Goal: Information Seeking & Learning: Check status

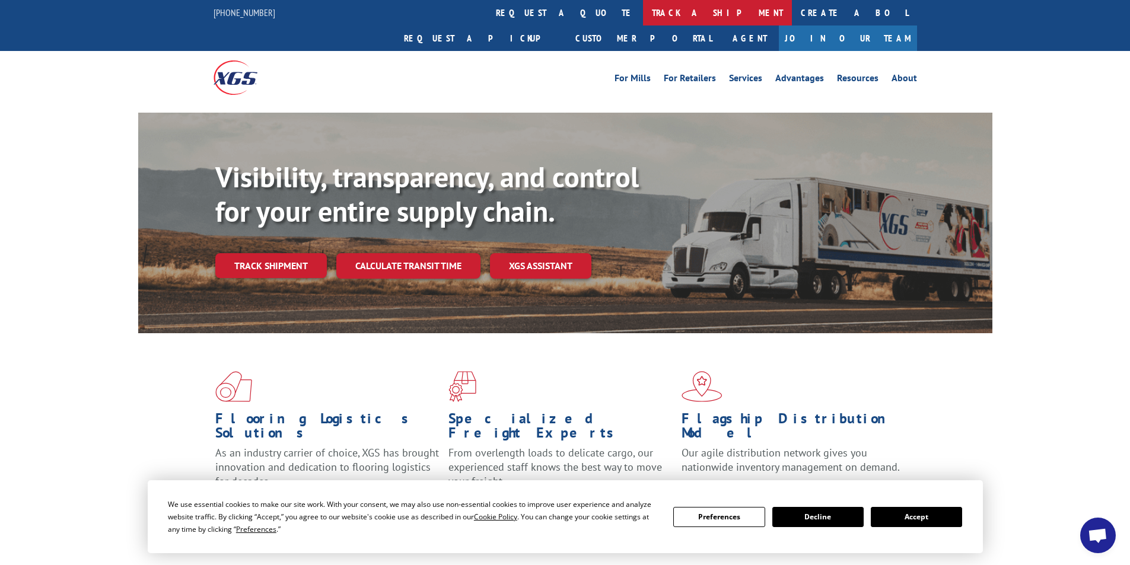
click at [643, 18] on link "track a shipment" at bounding box center [717, 12] width 149 height 25
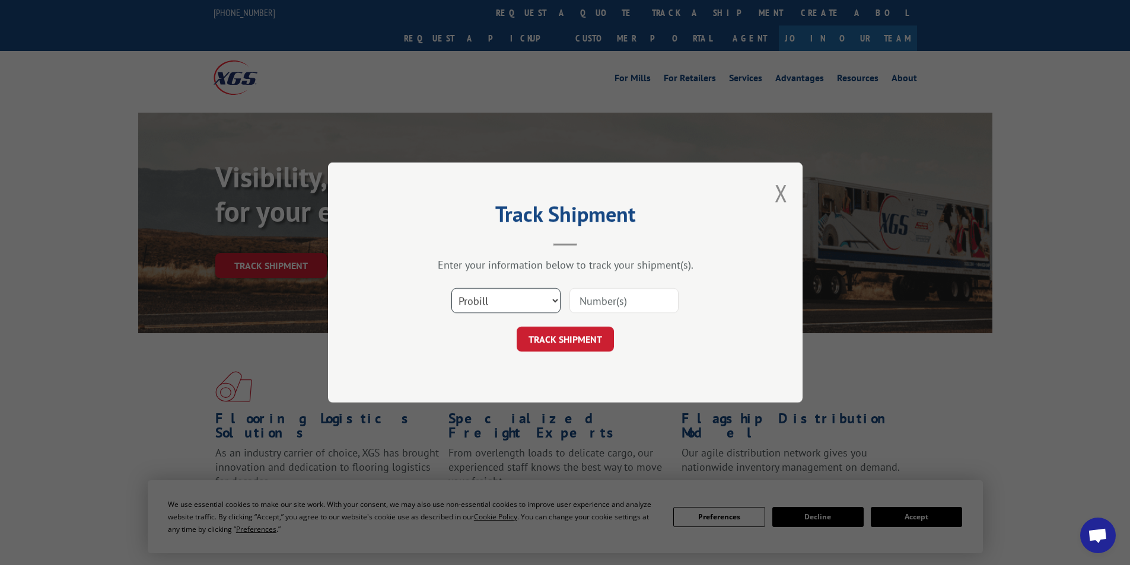
click at [556, 299] on select "Select category... Probill BOL PO" at bounding box center [505, 300] width 109 height 25
select select "bol"
click at [451, 288] on select "Select category... Probill BOL PO" at bounding box center [505, 300] width 109 height 25
click at [631, 300] on input at bounding box center [623, 300] width 109 height 25
type input "7052834"
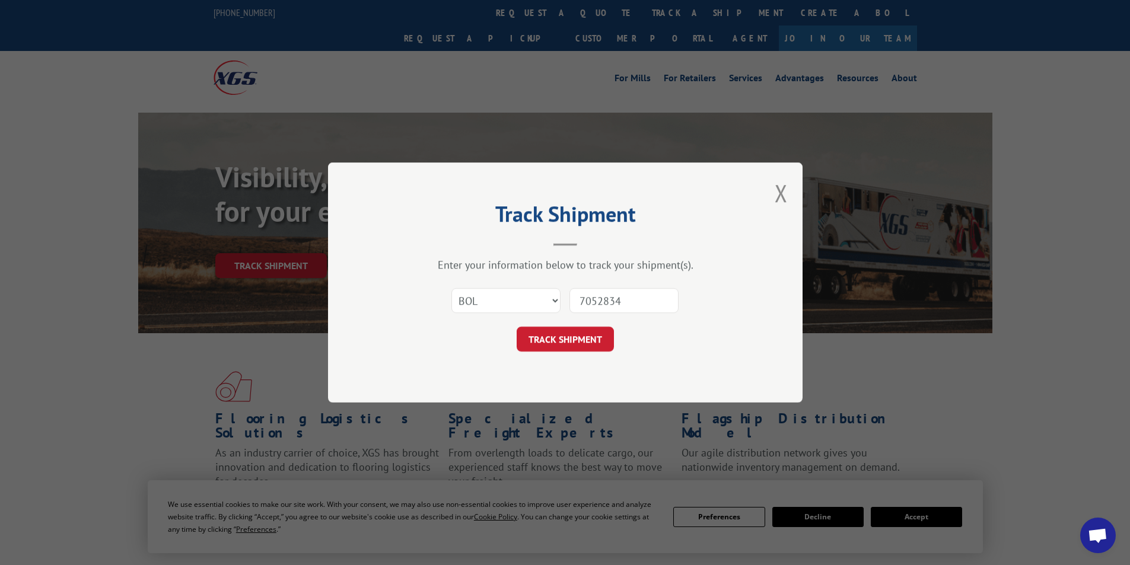
click button "TRACK SHIPMENT" at bounding box center [564, 339] width 97 height 25
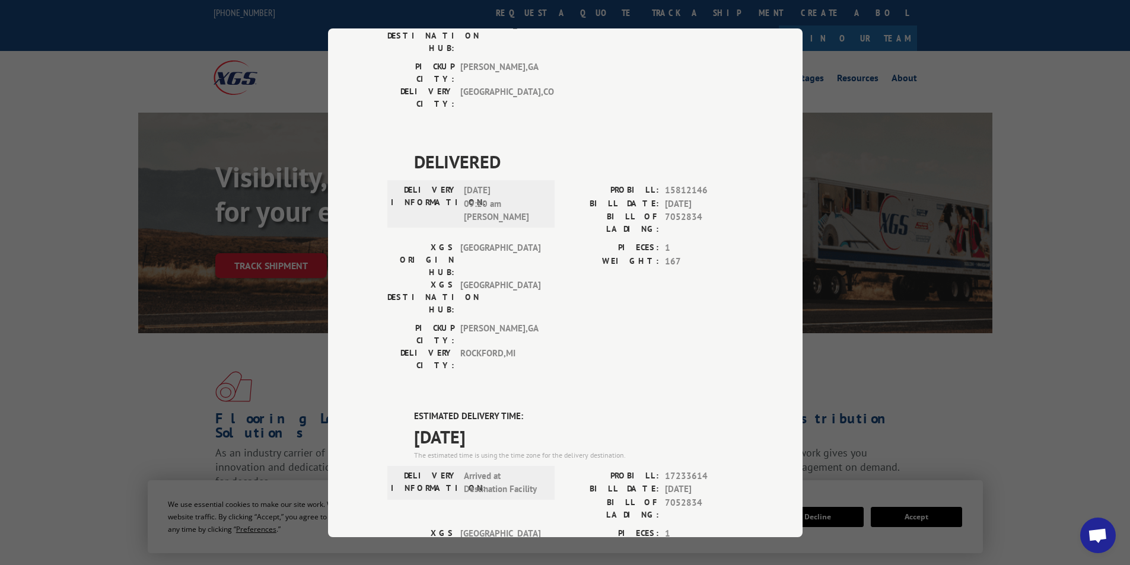
scroll to position [413, 0]
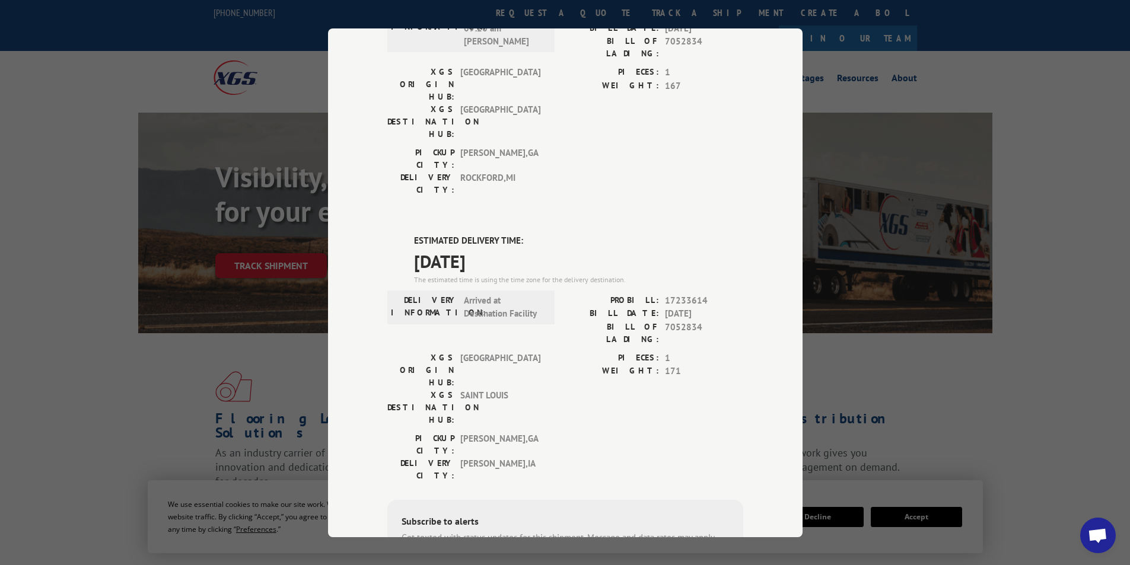
drag, startPoint x: 1034, startPoint y: 228, endPoint x: 1041, endPoint y: 63, distance: 165.0
click at [1035, 219] on div "Track Shipment DELIVERED DELIVERY INFORMATION: [DATE] 05:35 am HOME SOLUTIONS P…" at bounding box center [565, 282] width 1130 height 565
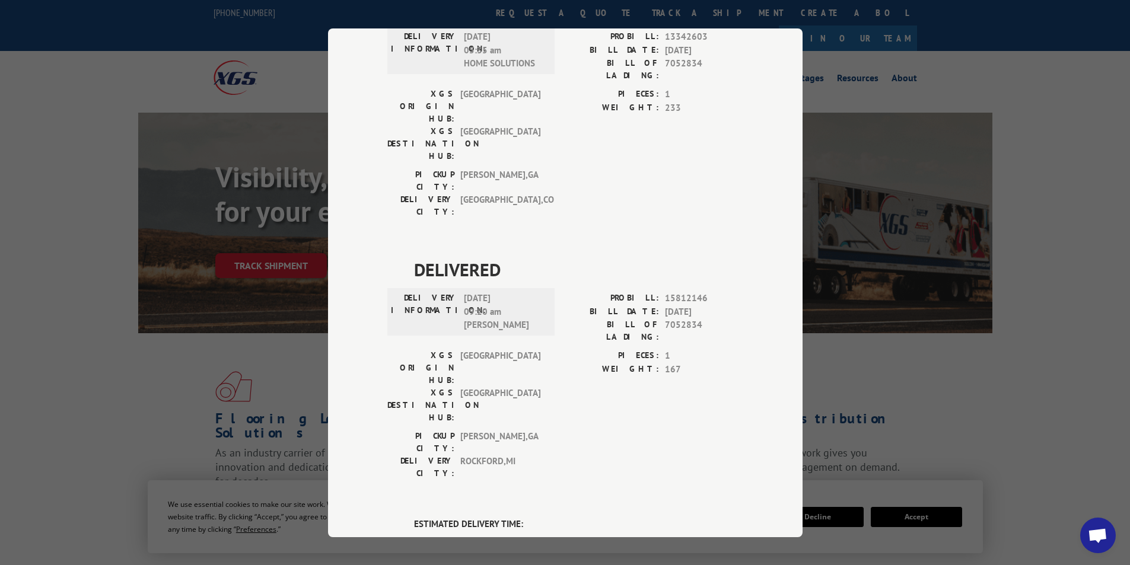
scroll to position [54, 0]
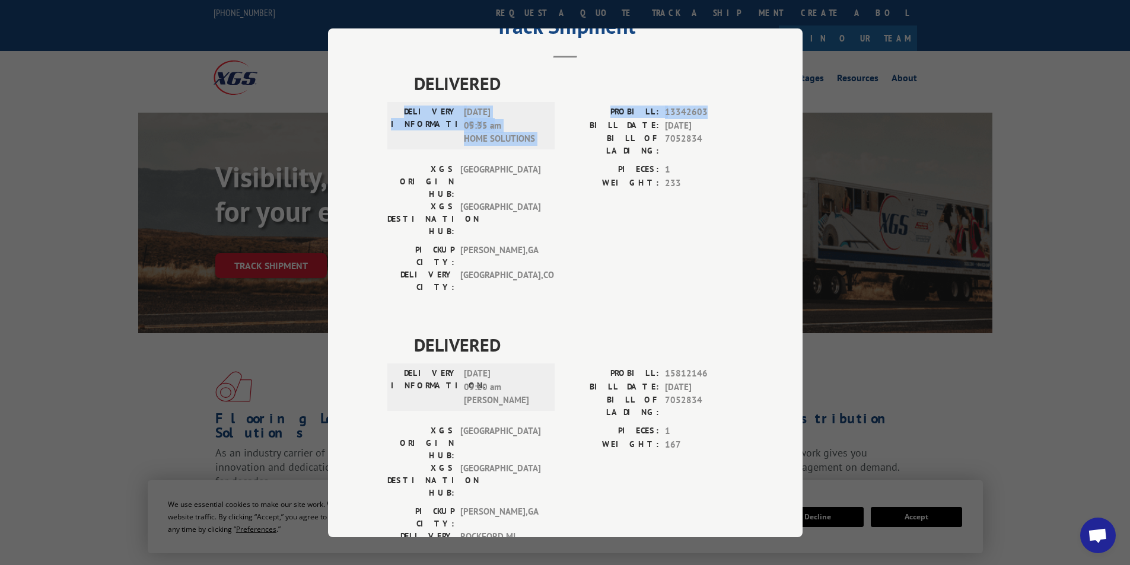
drag, startPoint x: 837, startPoint y: 78, endPoint x: 838, endPoint y: 71, distance: 6.6
click at [838, 72] on div "Track Shipment DELIVERED DELIVERY INFORMATION: [DATE] 05:35 am HOME SOLUTIONS P…" at bounding box center [565, 282] width 1130 height 565
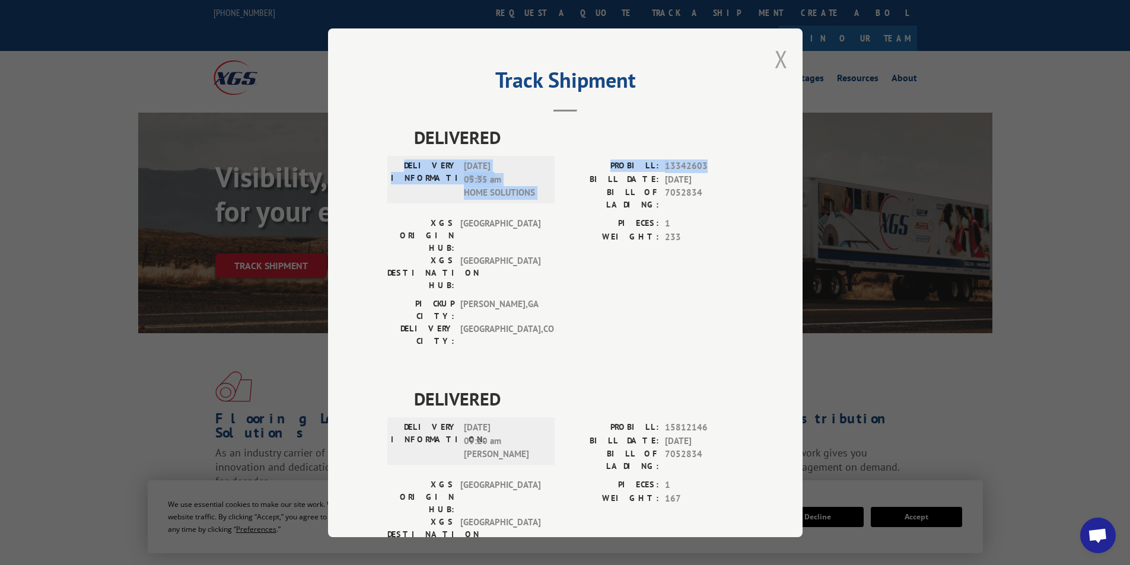
click at [774, 62] on button "Close modal" at bounding box center [780, 58] width 13 height 31
